Goal: Task Accomplishment & Management: Manage account settings

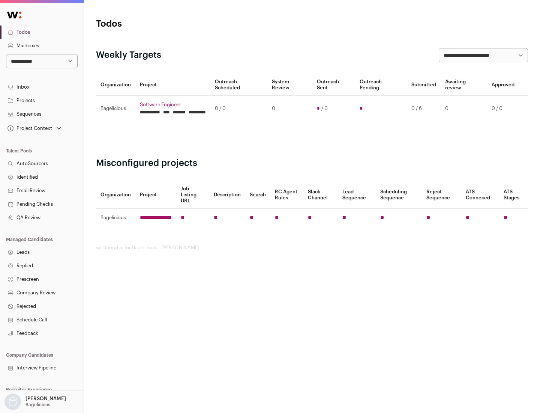
click at [42, 100] on link "Projects" at bounding box center [42, 101] width 84 height 14
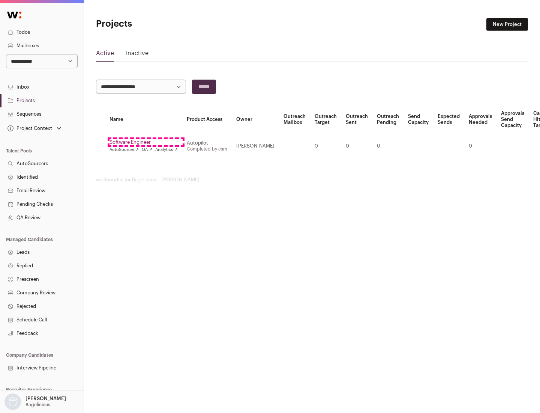
click at [146, 142] on link "Software Engineer" at bounding box center [144, 142] width 68 height 6
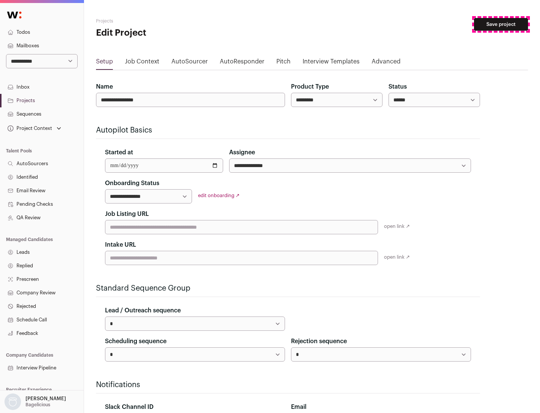
click at [501, 24] on button "Save project" at bounding box center [501, 24] width 54 height 13
